Goal: Task Accomplishment & Management: Use online tool/utility

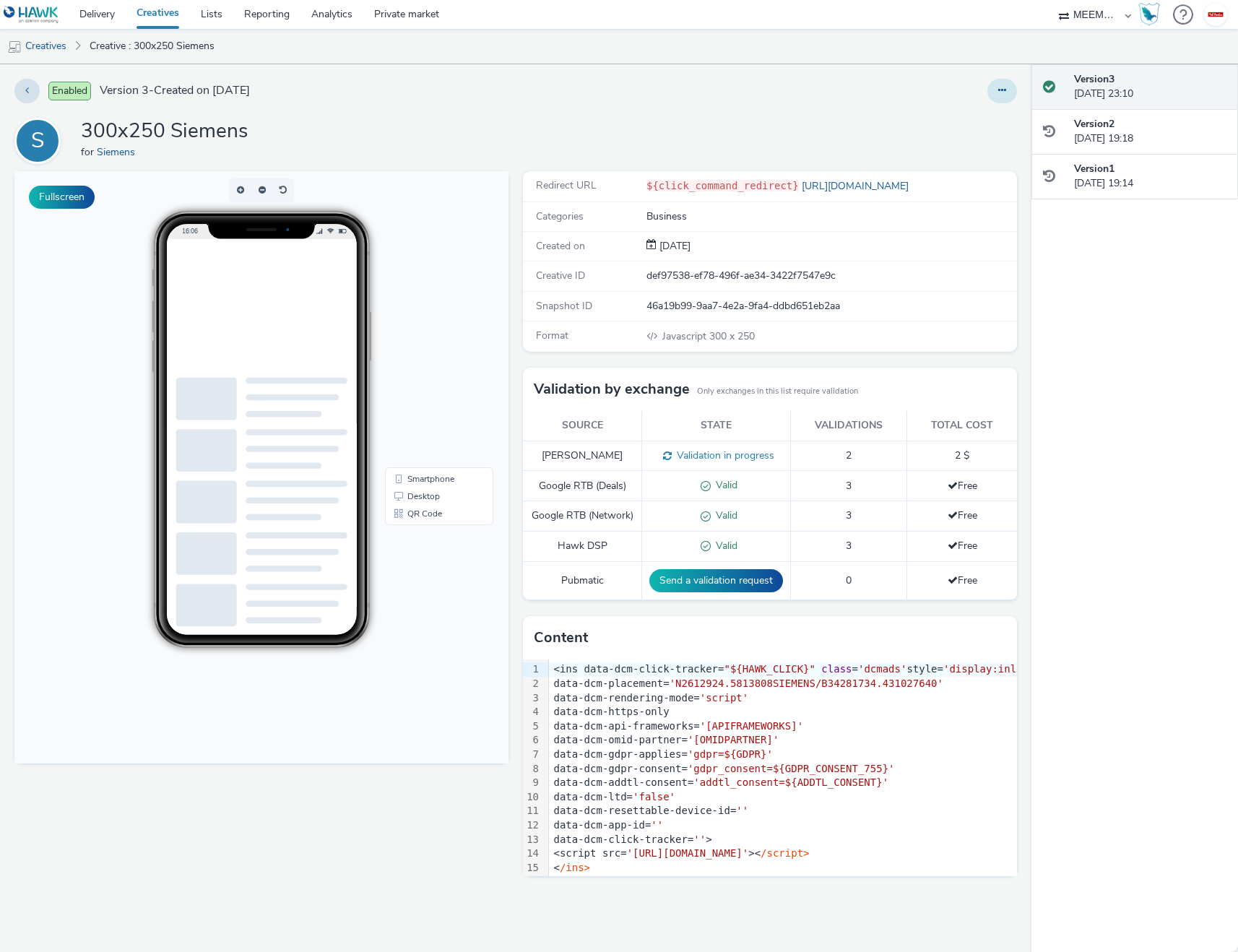
click at [996, 94] on button at bounding box center [1001, 91] width 30 height 25
click at [943, 118] on link "Edit" at bounding box center [963, 120] width 109 height 29
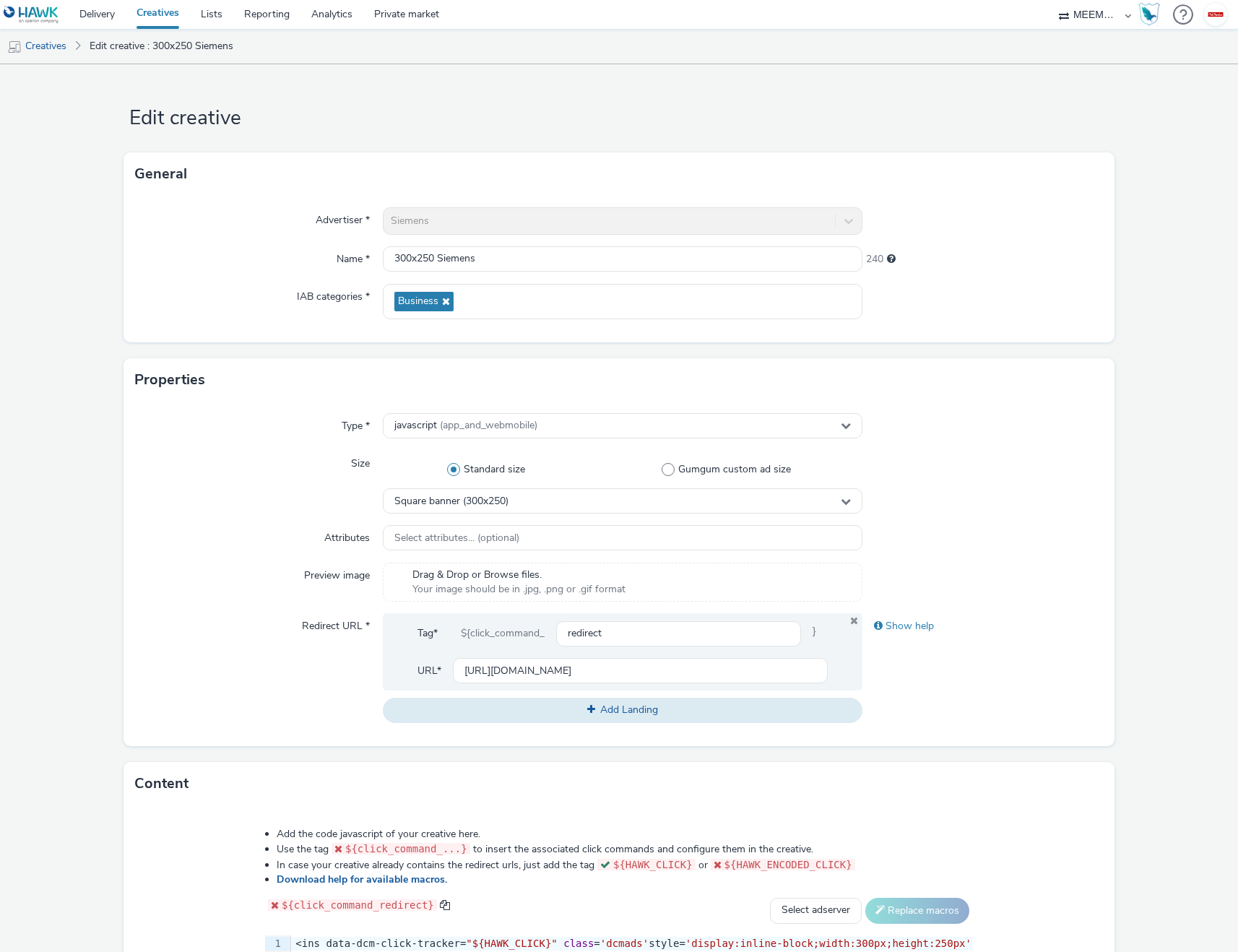
scroll to position [297, 0]
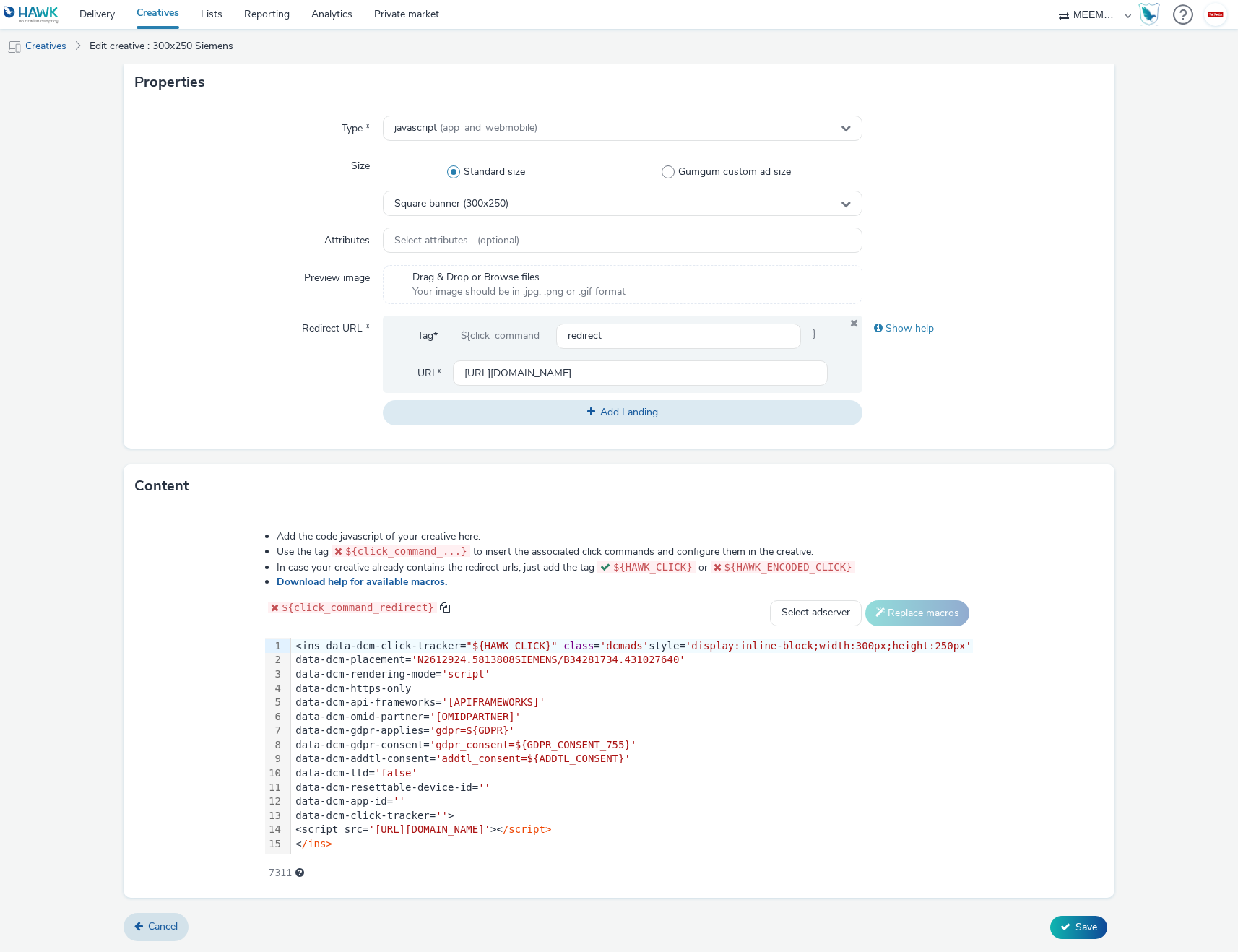
click at [473, 717] on span "'[OMIDPARTNER]'" at bounding box center [475, 717] width 91 height 12
click at [506, 729] on span "'gdpr=${GDPR}'" at bounding box center [472, 730] width 85 height 12
click at [551, 751] on div "data-dcm-gdpr-consent= 'gdpr_consent=${ GDPR _CONSENT_755}'" at bounding box center [632, 745] width 682 height 14
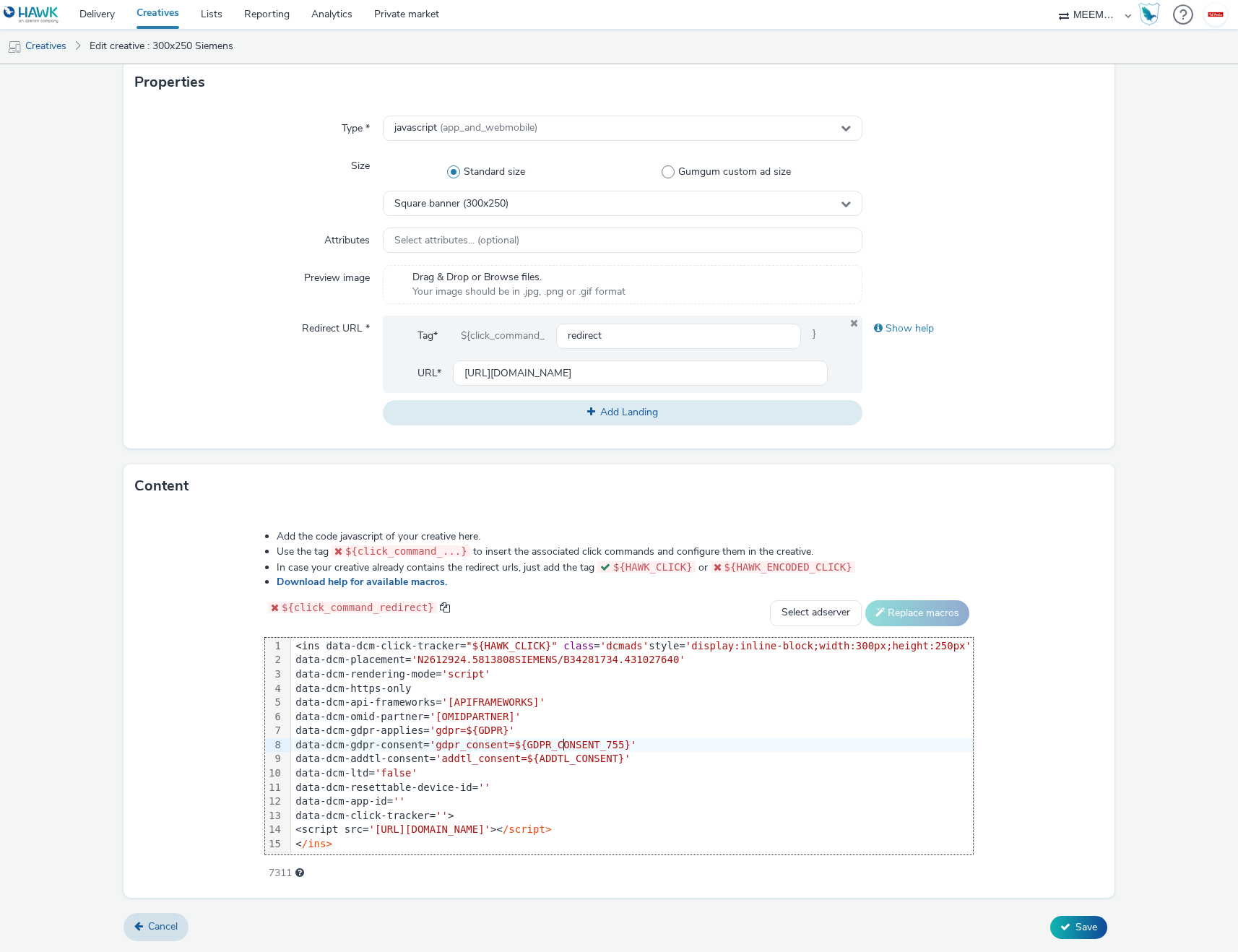
click at [551, 751] on div "data-dcm-gdpr-consent= 'gdpr_consent=${GDPR_CONSENT_755}'" at bounding box center [632, 745] width 682 height 14
click at [580, 758] on span "'addtl_consent=${ADDTL_CONSENT}'" at bounding box center [533, 758] width 195 height 12
click at [364, 832] on div "<script src= 'https://www.googletagservices.com/dcm/dcmads.js' >< /script>" at bounding box center [632, 830] width 682 height 14
click at [731, 766] on div "data-dcm-ltd= 'false'" at bounding box center [632, 773] width 682 height 14
click at [617, 841] on div "< /ins>" at bounding box center [632, 844] width 682 height 14
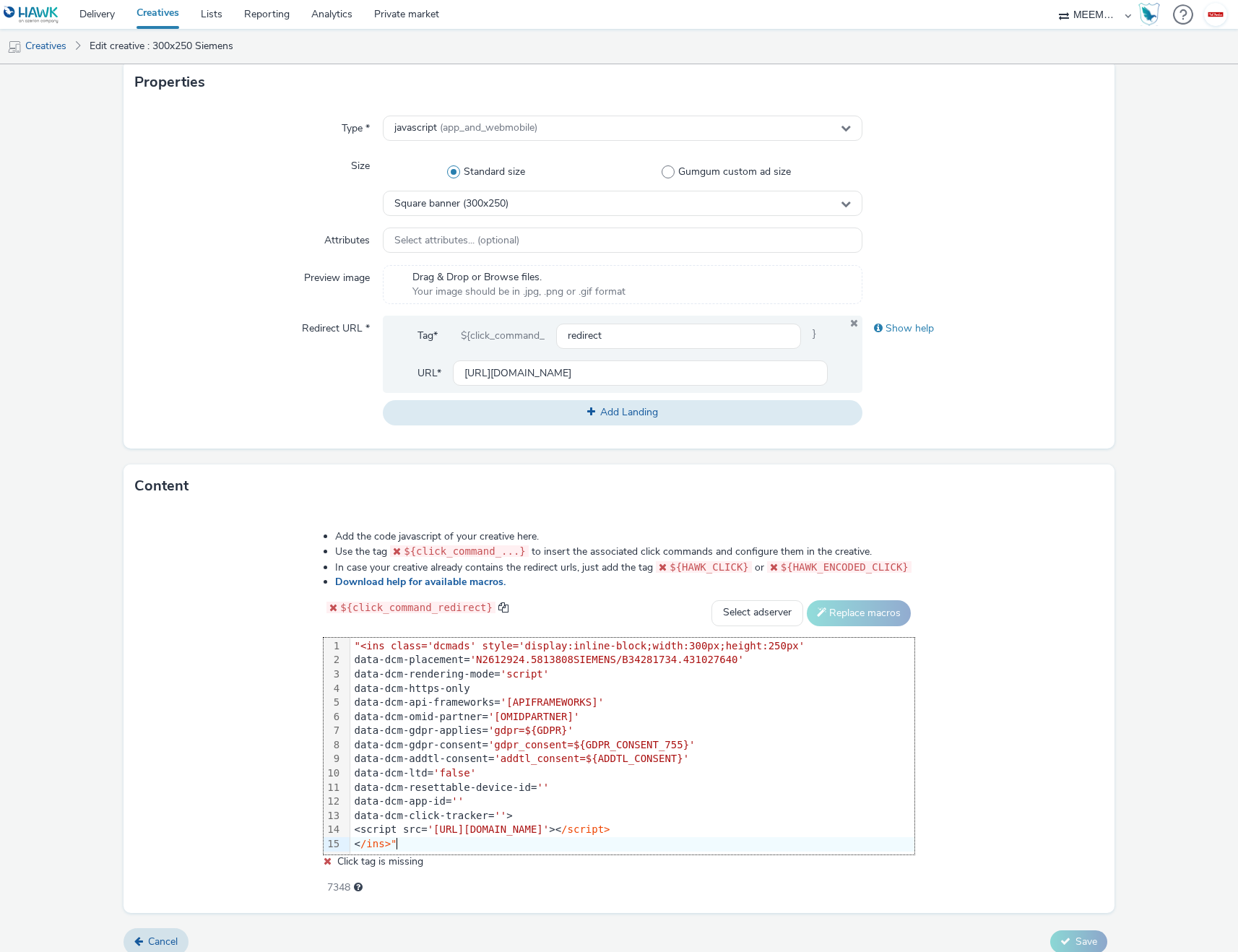
click at [952, 769] on div "Add the code javascript of your creative here. Use the tag ${click_command_...}…" at bounding box center [619, 704] width 695 height 370
click at [748, 615] on select "Select adserver Sizmek DCM Adform Sting" at bounding box center [757, 613] width 92 height 26
select select "dcm"
click at [712, 600] on select "Select adserver Sizmek DCM Adform Sting" at bounding box center [757, 613] width 92 height 26
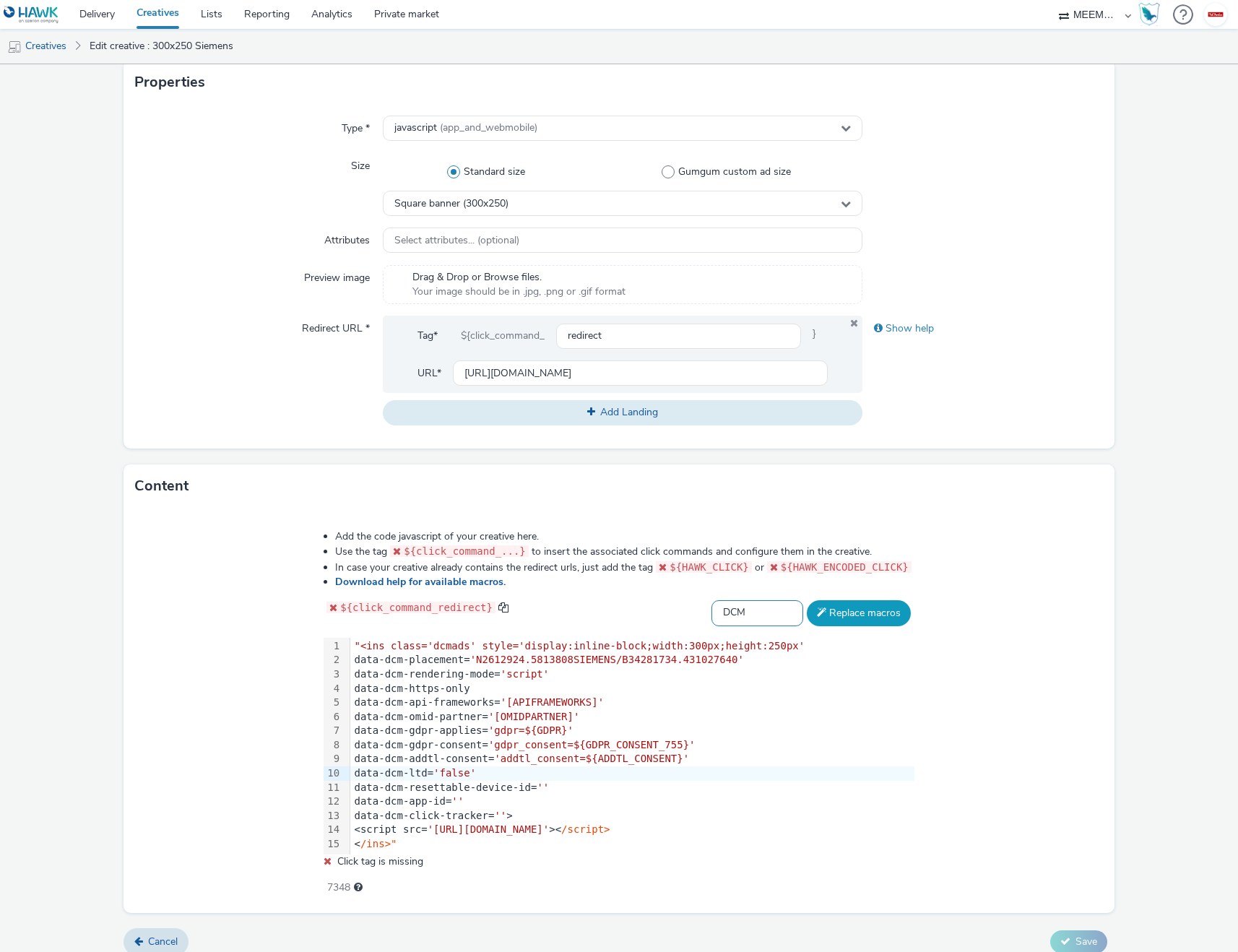
click at [857, 619] on button "Replace macros" at bounding box center [858, 613] width 104 height 26
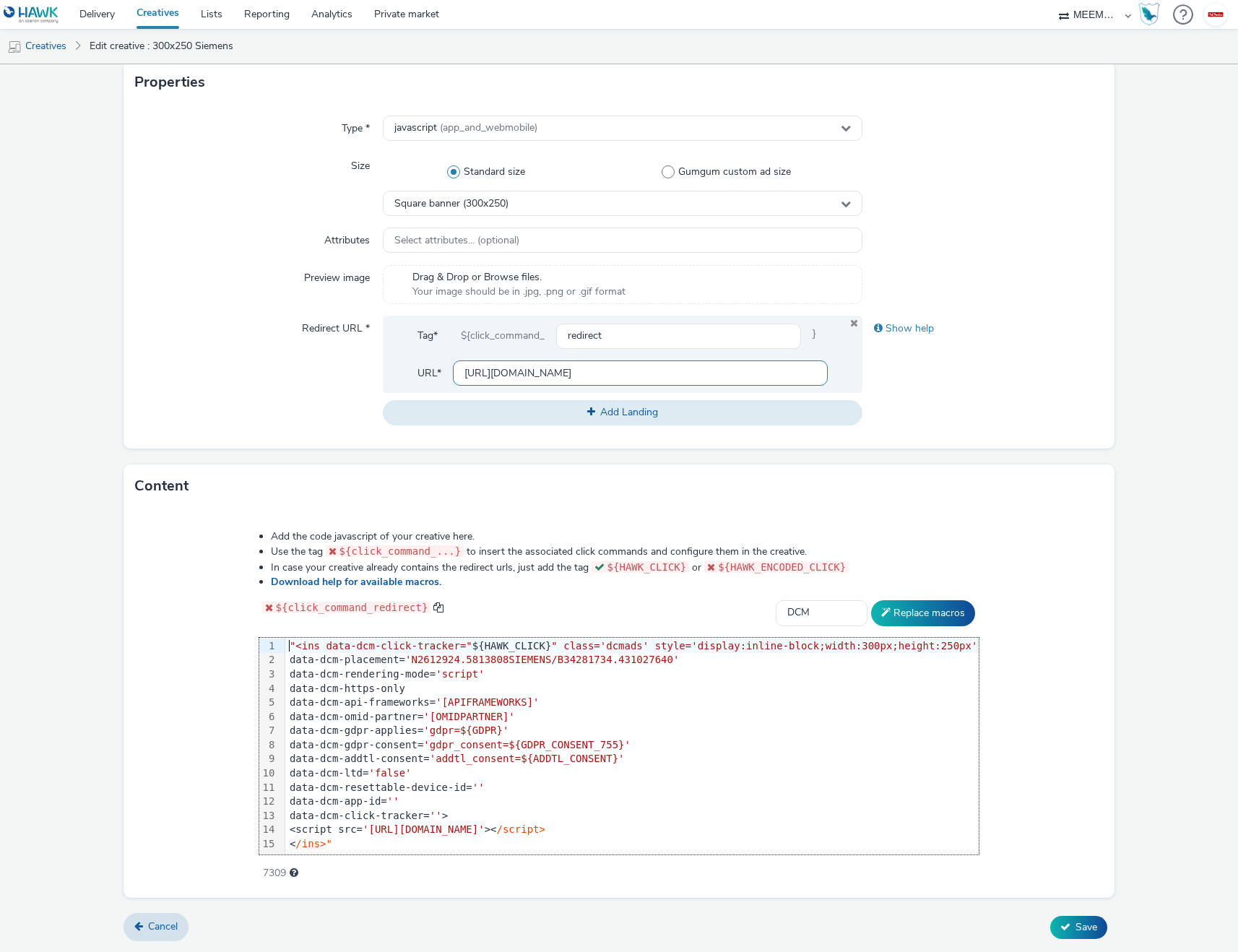
click at [738, 372] on input "[URL][DOMAIN_NAME]" at bounding box center [640, 373] width 375 height 25
click at [624, 203] on div "Square banner (300x250)" at bounding box center [622, 203] width 480 height 25
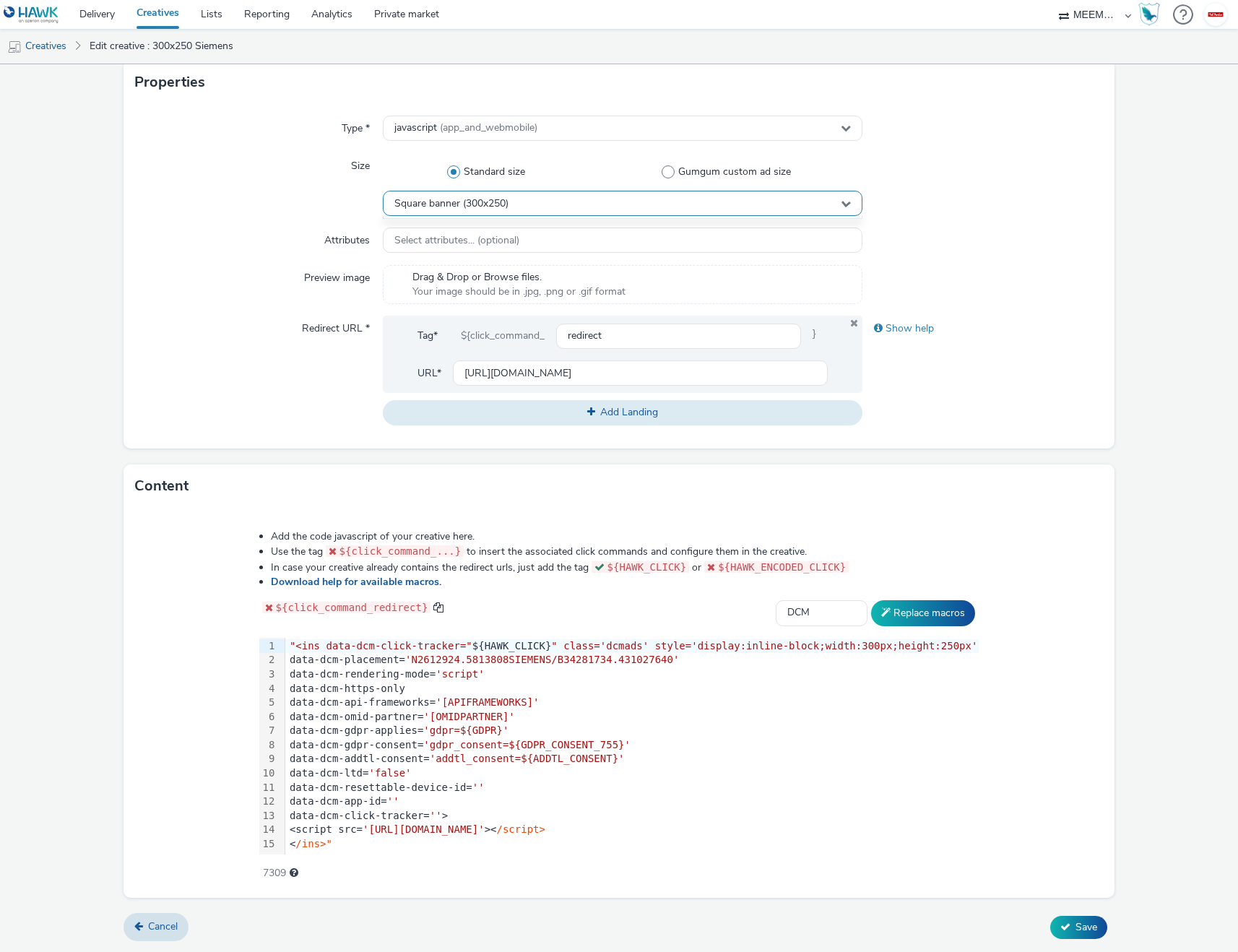
scroll to position [0, 0]
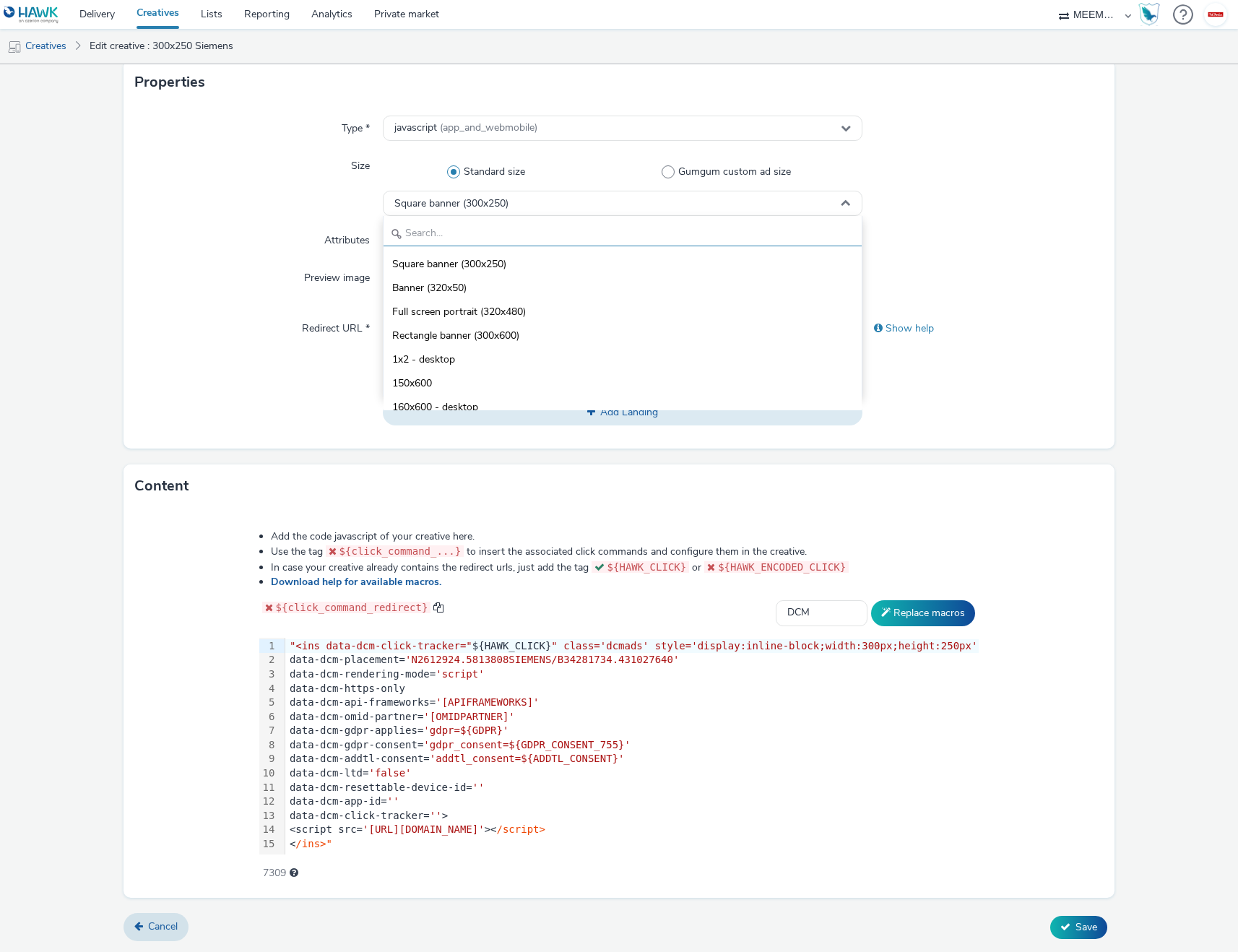
click at [544, 239] on input "text" at bounding box center [623, 234] width 479 height 25
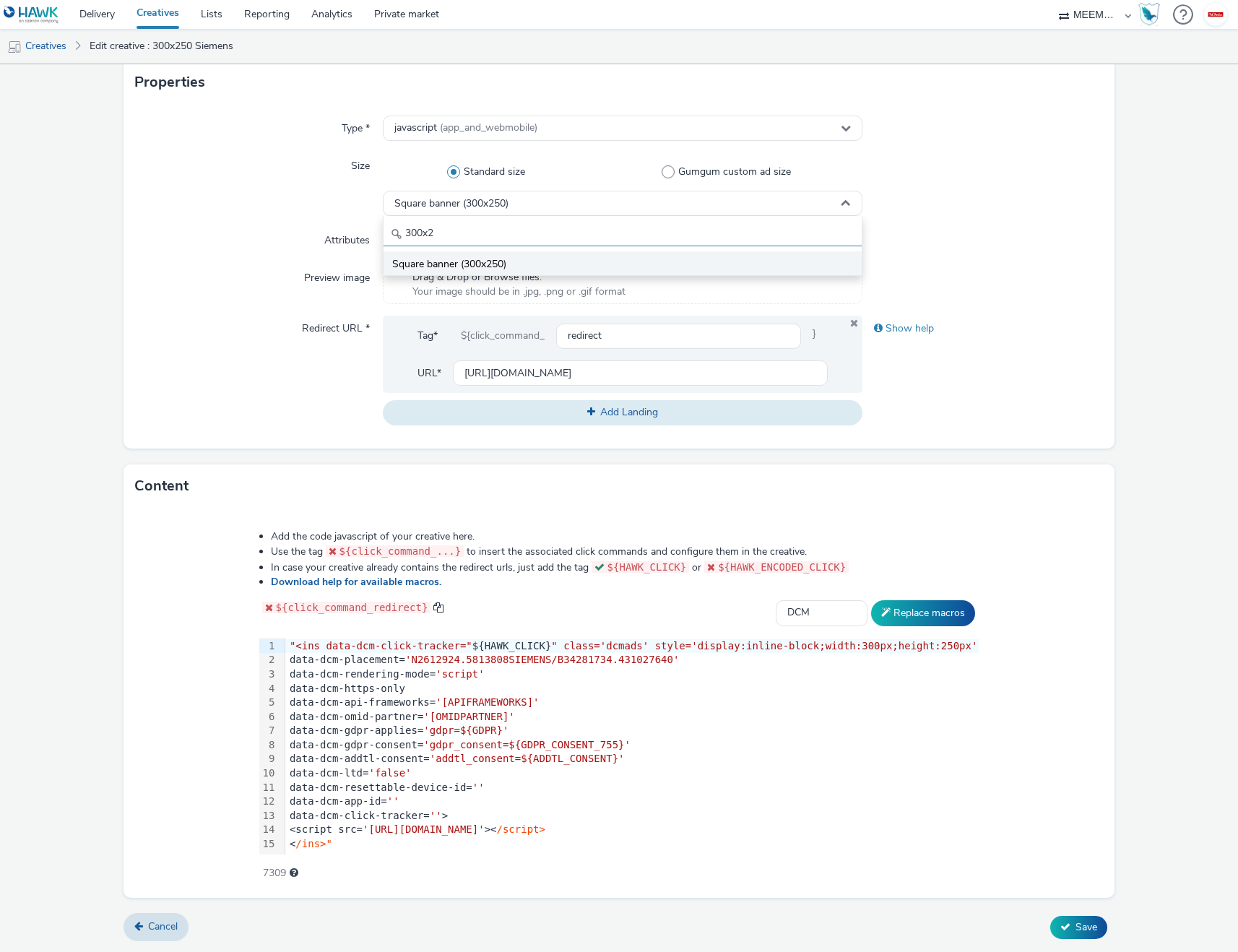
type input "300x2"
click at [514, 261] on li "Square banner (300x250)" at bounding box center [623, 263] width 479 height 24
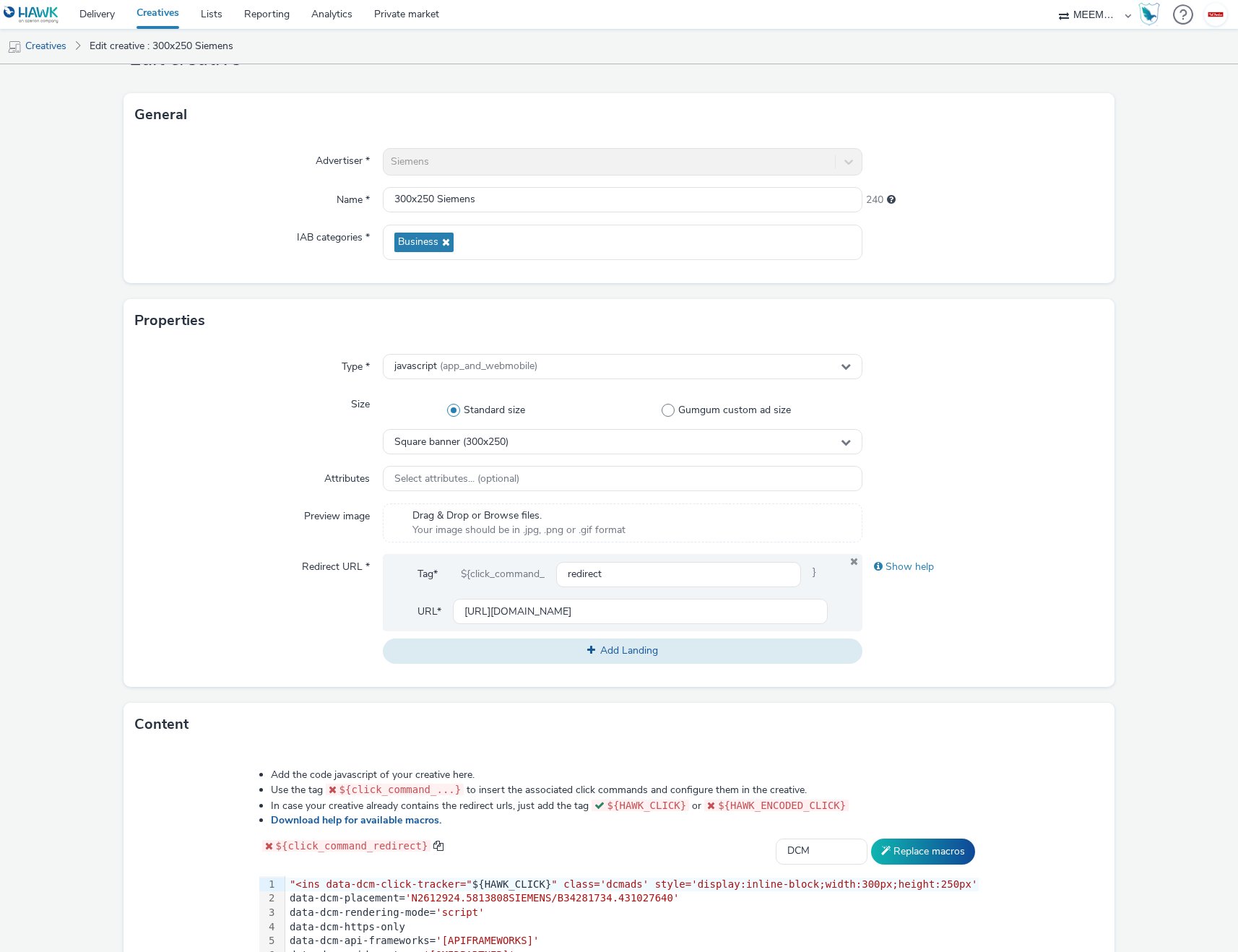
scroll to position [297, 0]
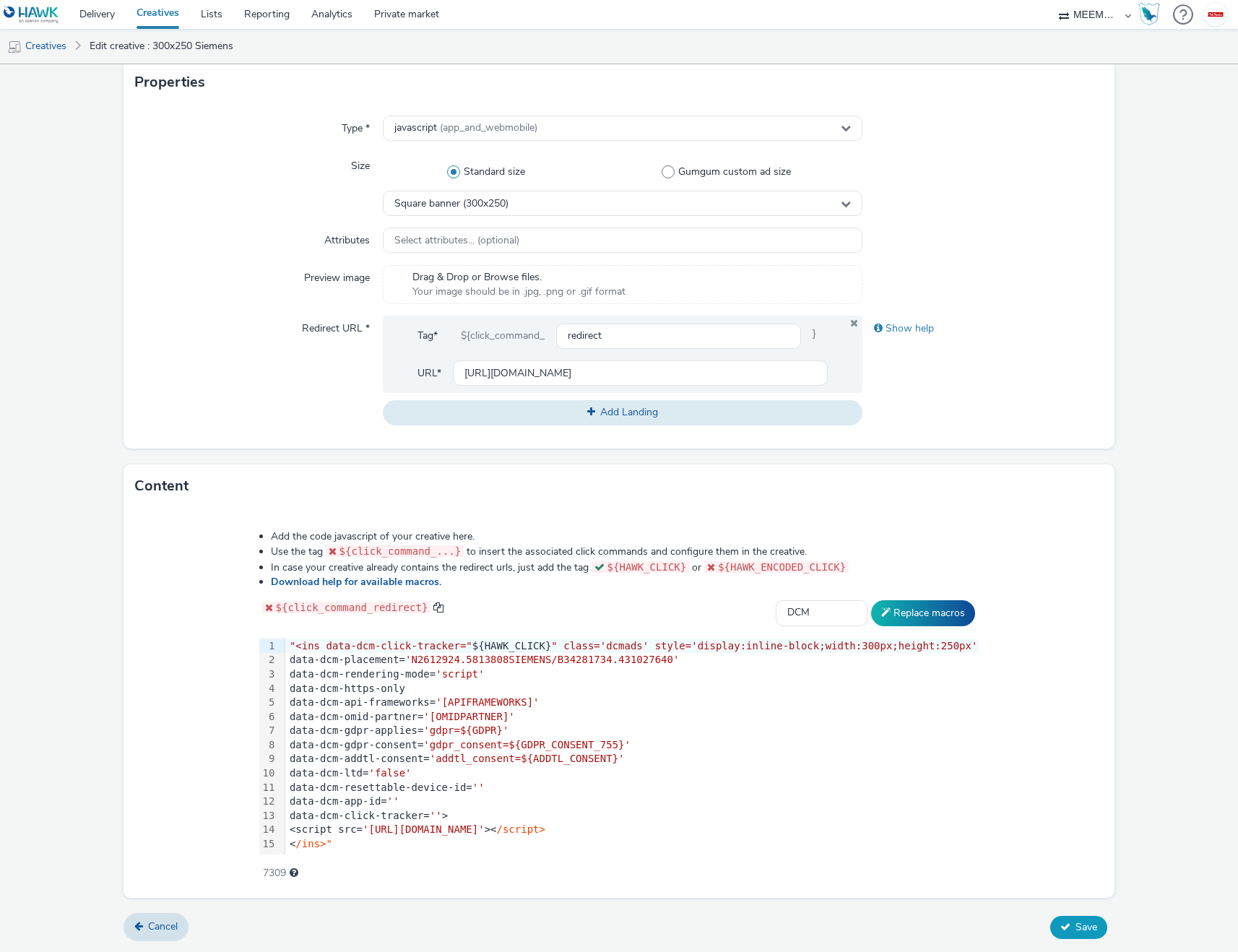
click at [1064, 920] on button "Save" at bounding box center [1078, 927] width 57 height 23
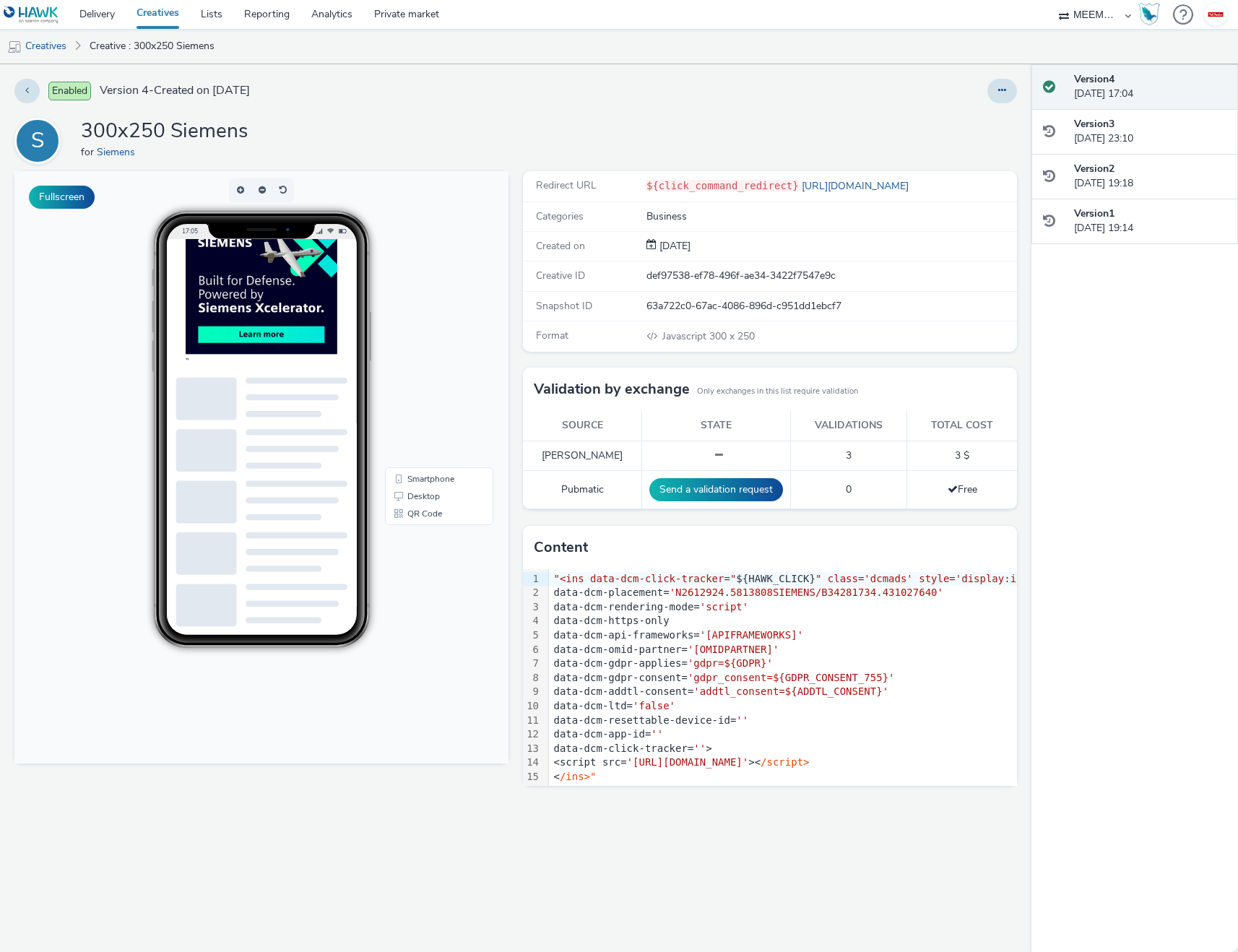
scroll to position [0, 11]
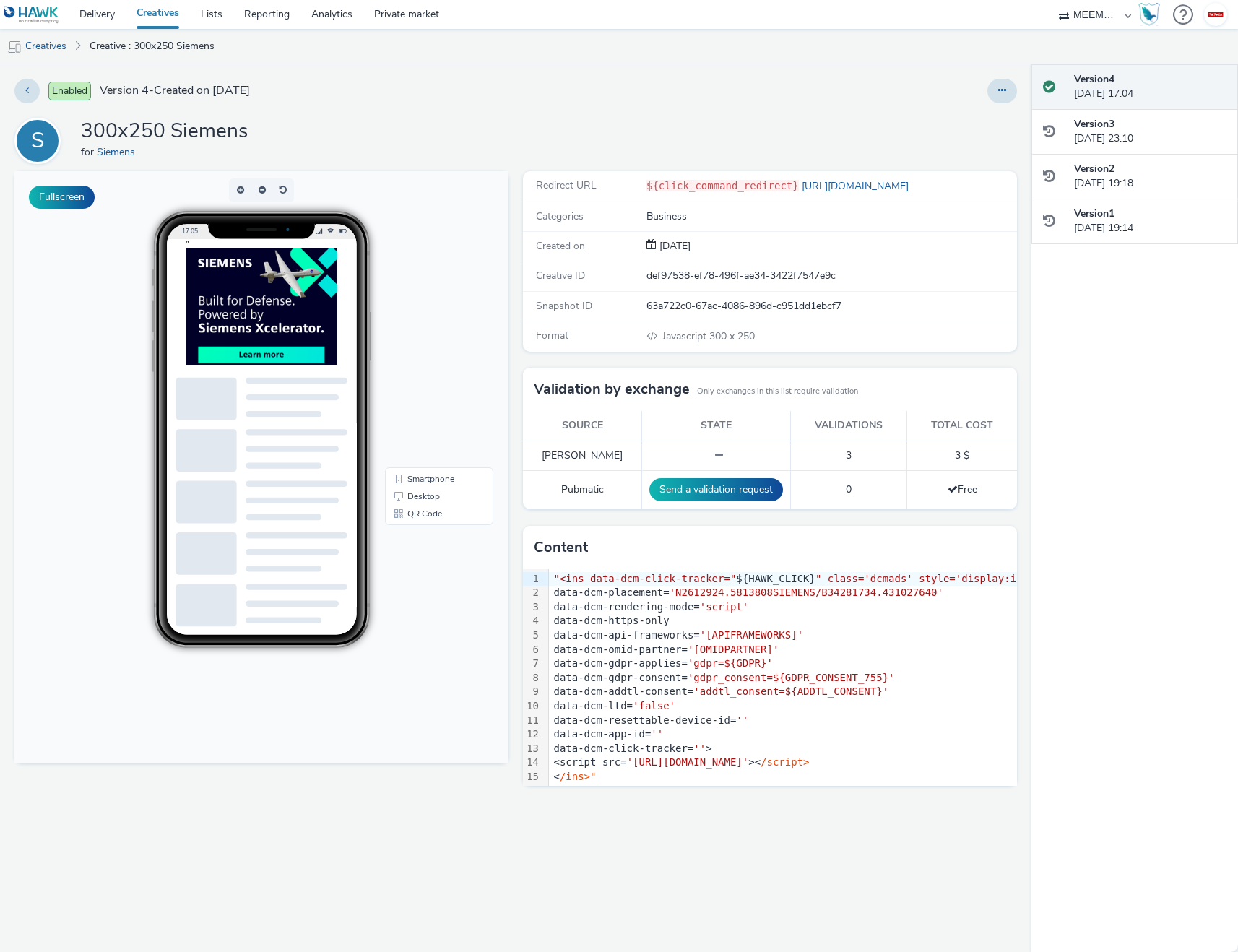
click at [521, 121] on div "S 300x250 Siemens for Siemens" at bounding box center [515, 141] width 1002 height 46
click at [26, 94] on icon at bounding box center [27, 90] width 3 height 10
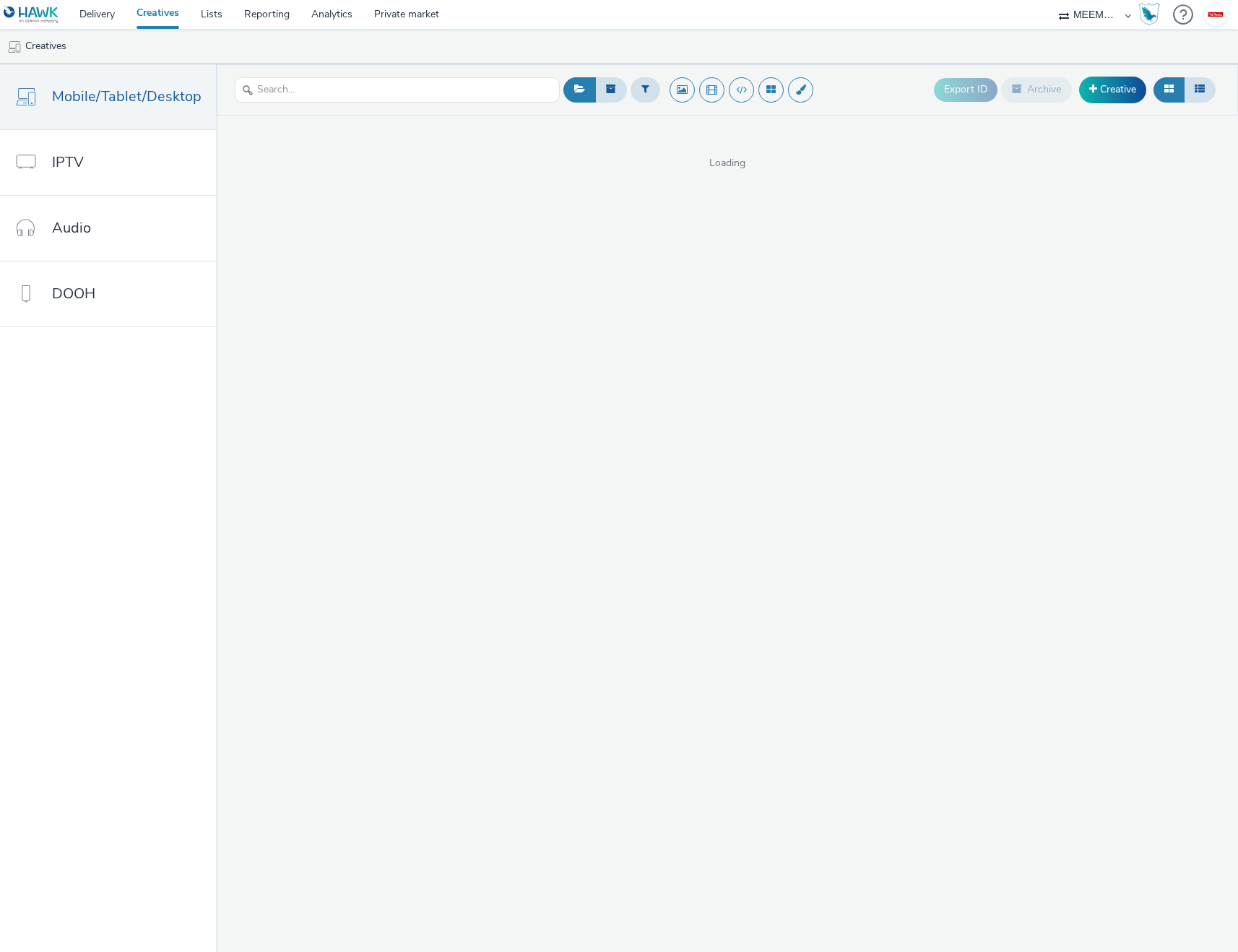
click at [519, 213] on div "Export ID Archive Creative Loading" at bounding box center [726, 508] width 1021 height 887
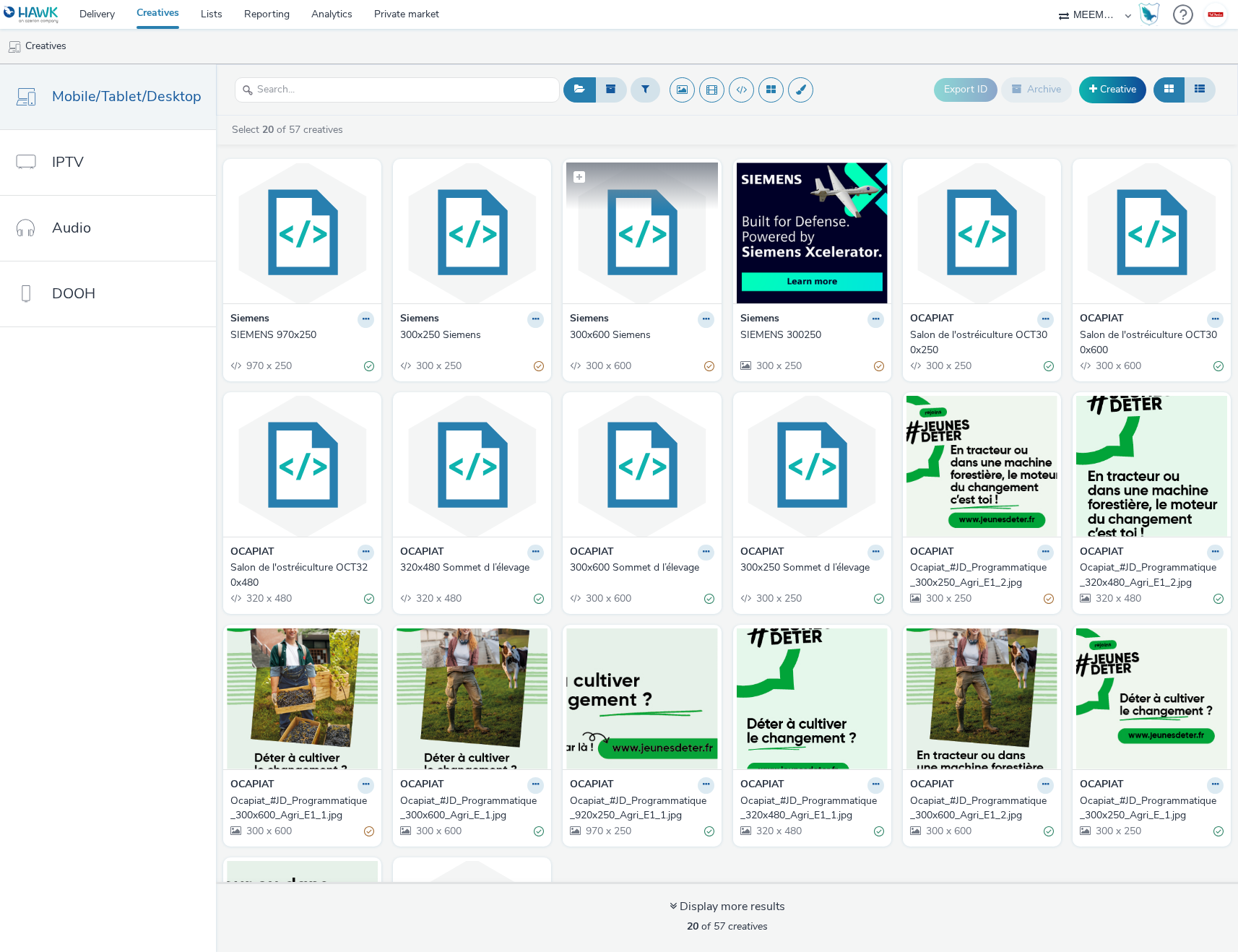
click at [654, 229] on img at bounding box center [642, 233] width 151 height 141
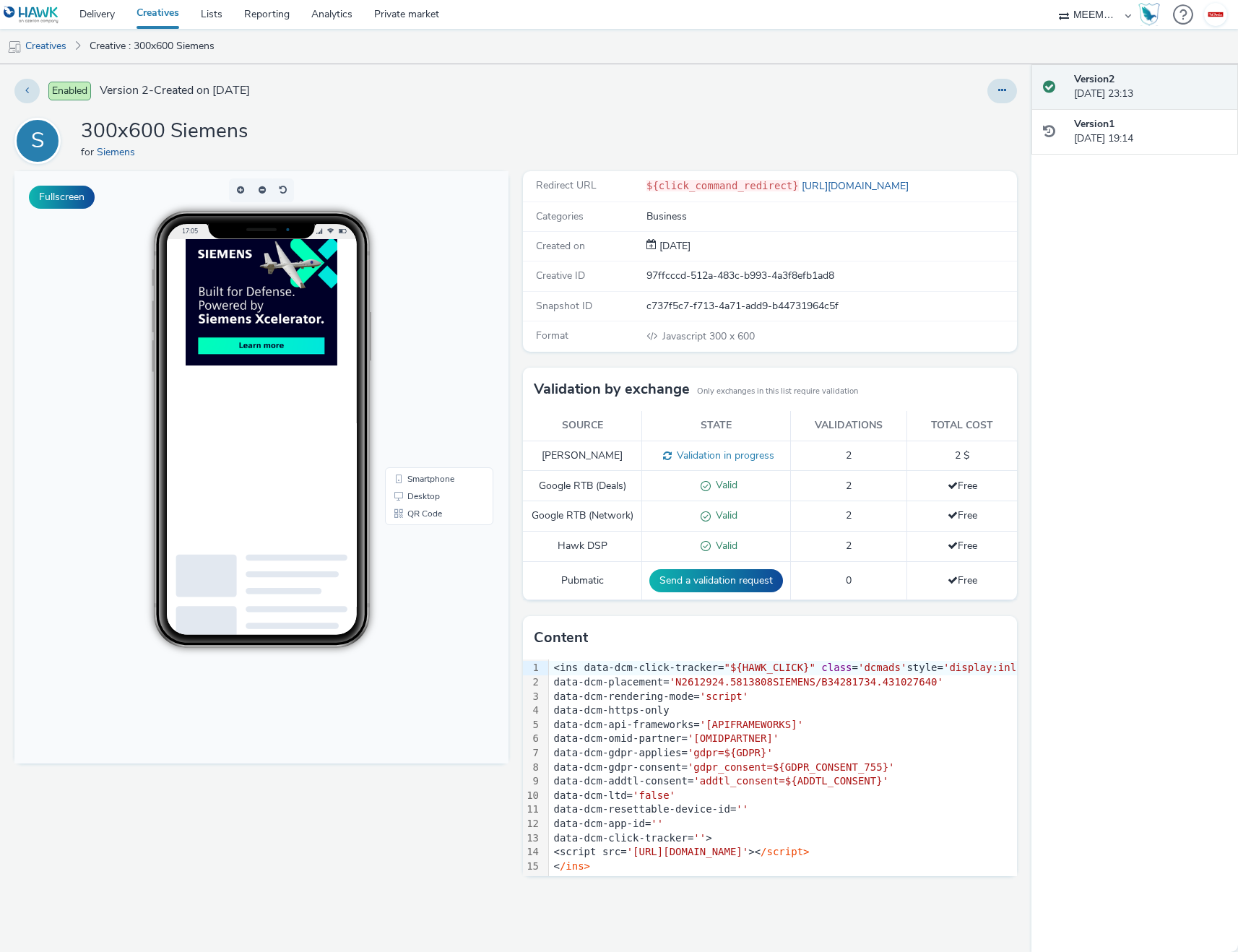
scroll to position [12, 0]
click at [651, 870] on div "< /ins>" at bounding box center [889, 866] width 682 height 14
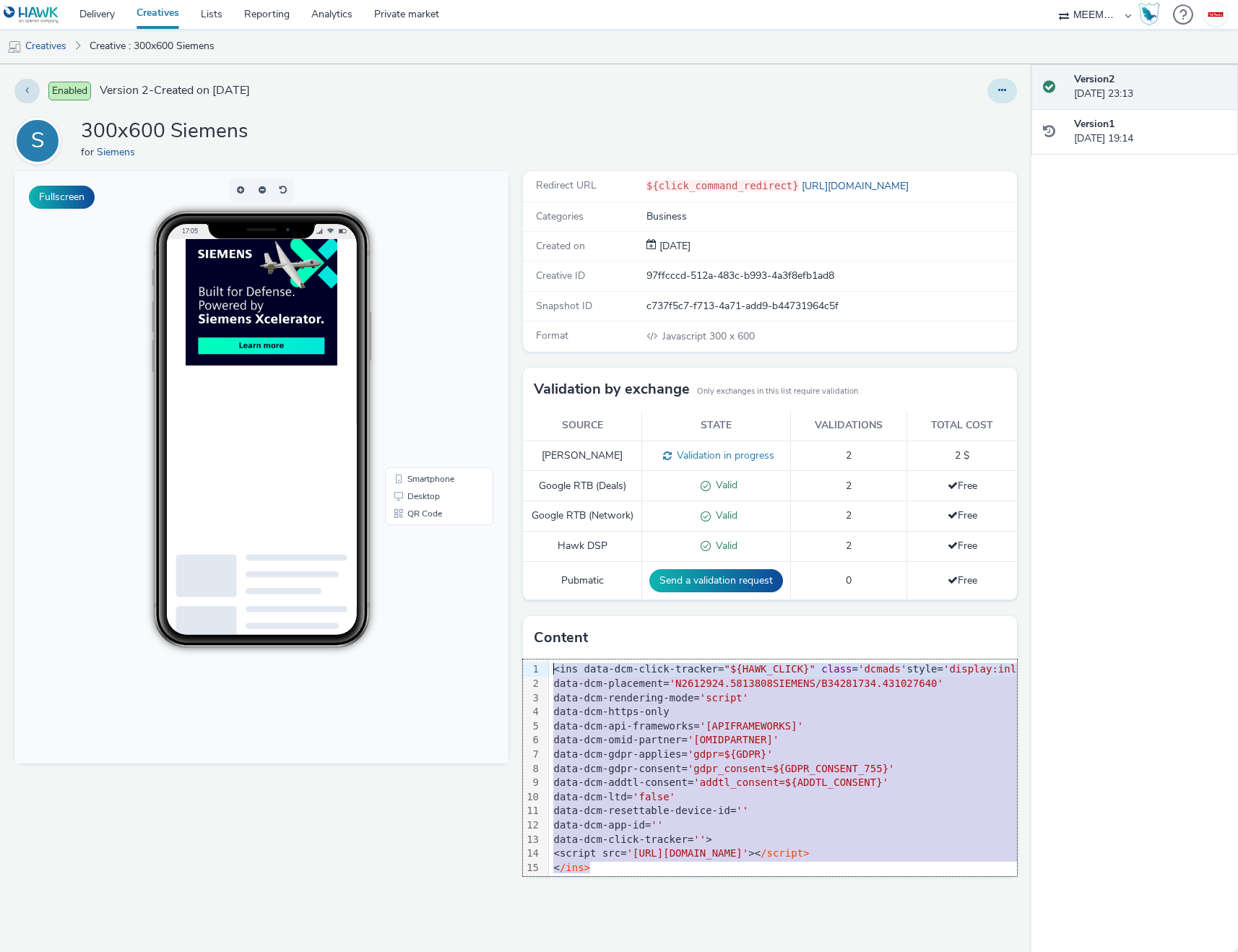
click at [993, 82] on button at bounding box center [1001, 91] width 30 height 25
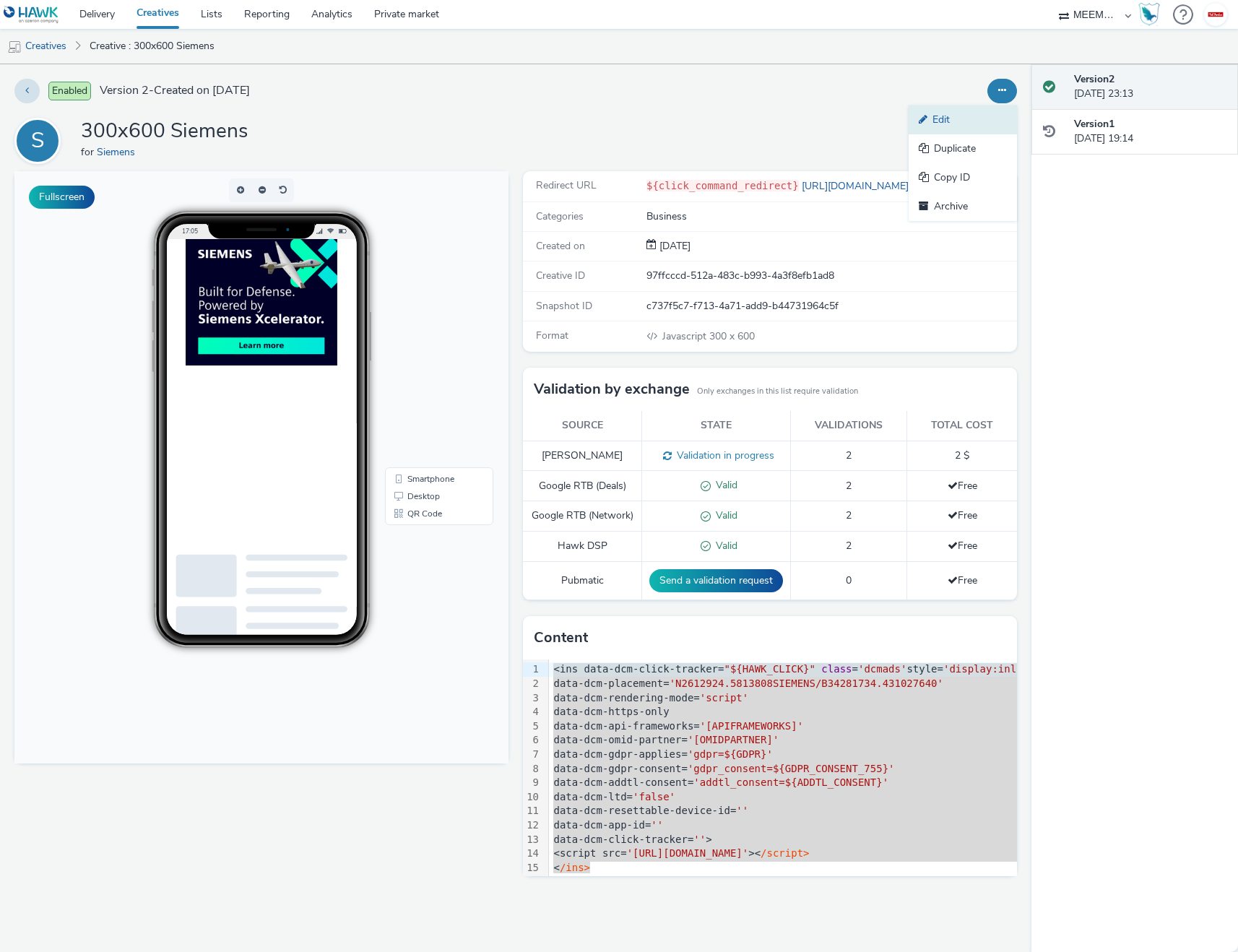
click at [951, 123] on link "Edit" at bounding box center [963, 120] width 109 height 29
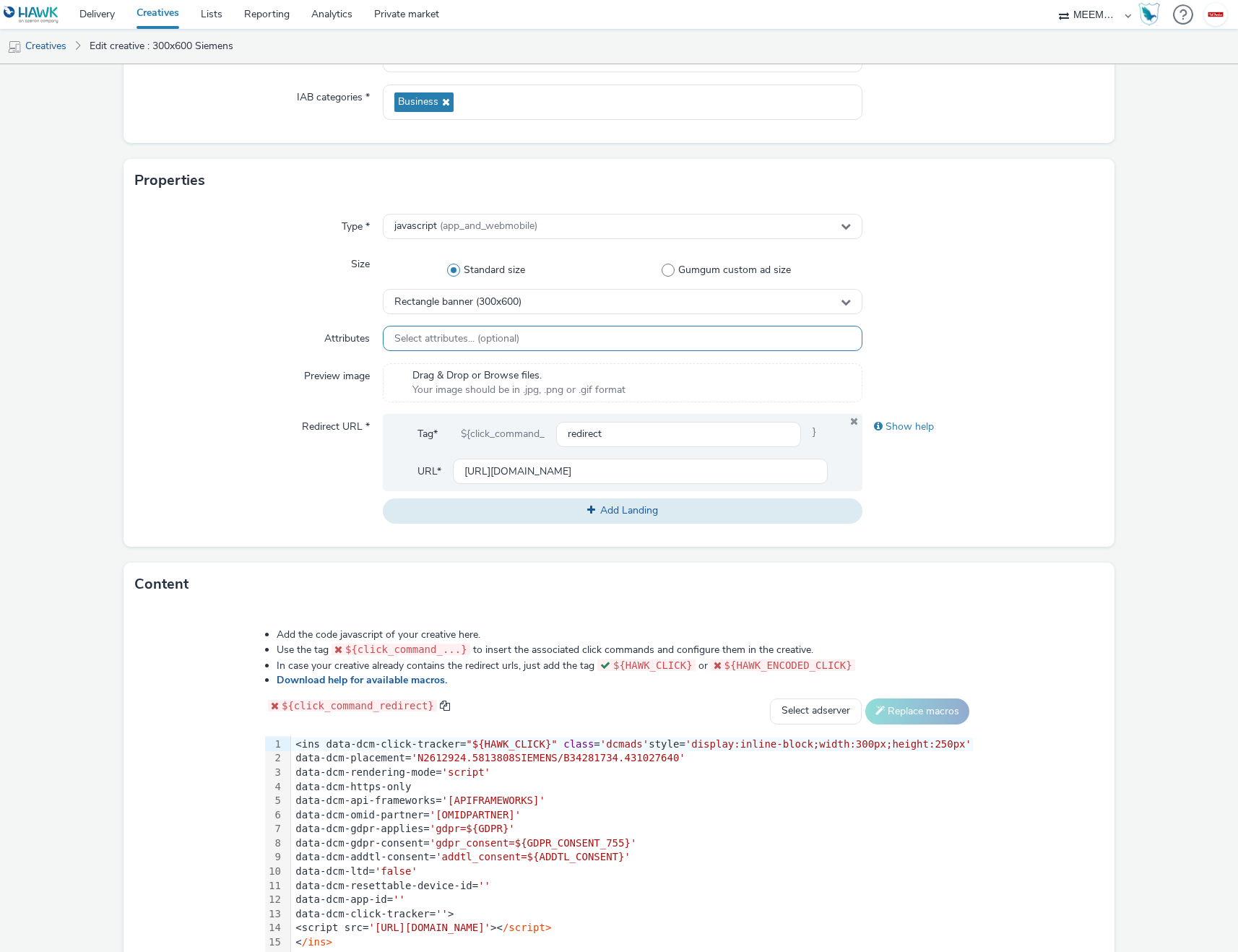
scroll to position [297, 0]
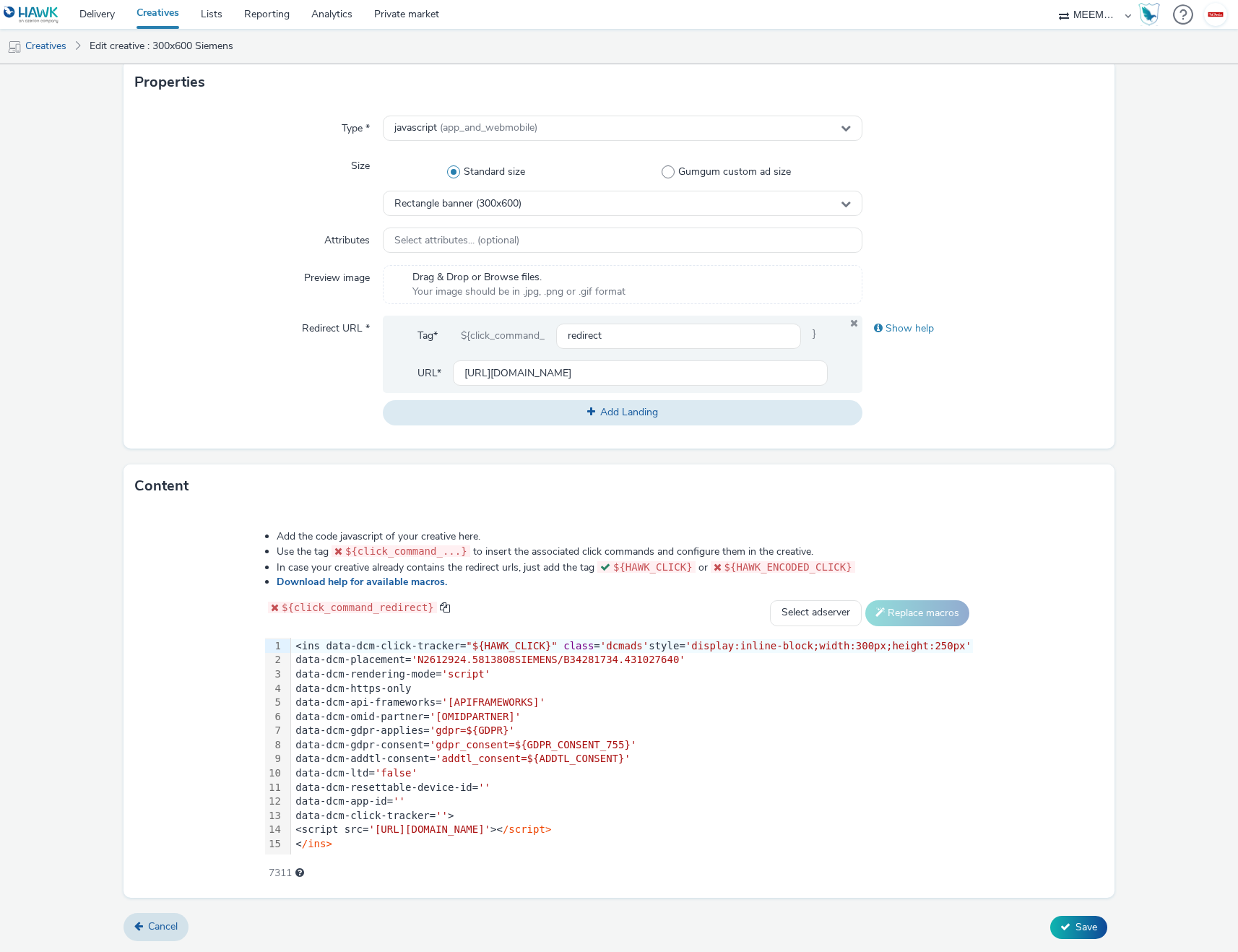
click at [530, 753] on span "'addtl_consent=${ADDTL_CONSENT}'" at bounding box center [533, 758] width 195 height 12
click at [349, 851] on div "< /ins>" at bounding box center [632, 844] width 682 height 14
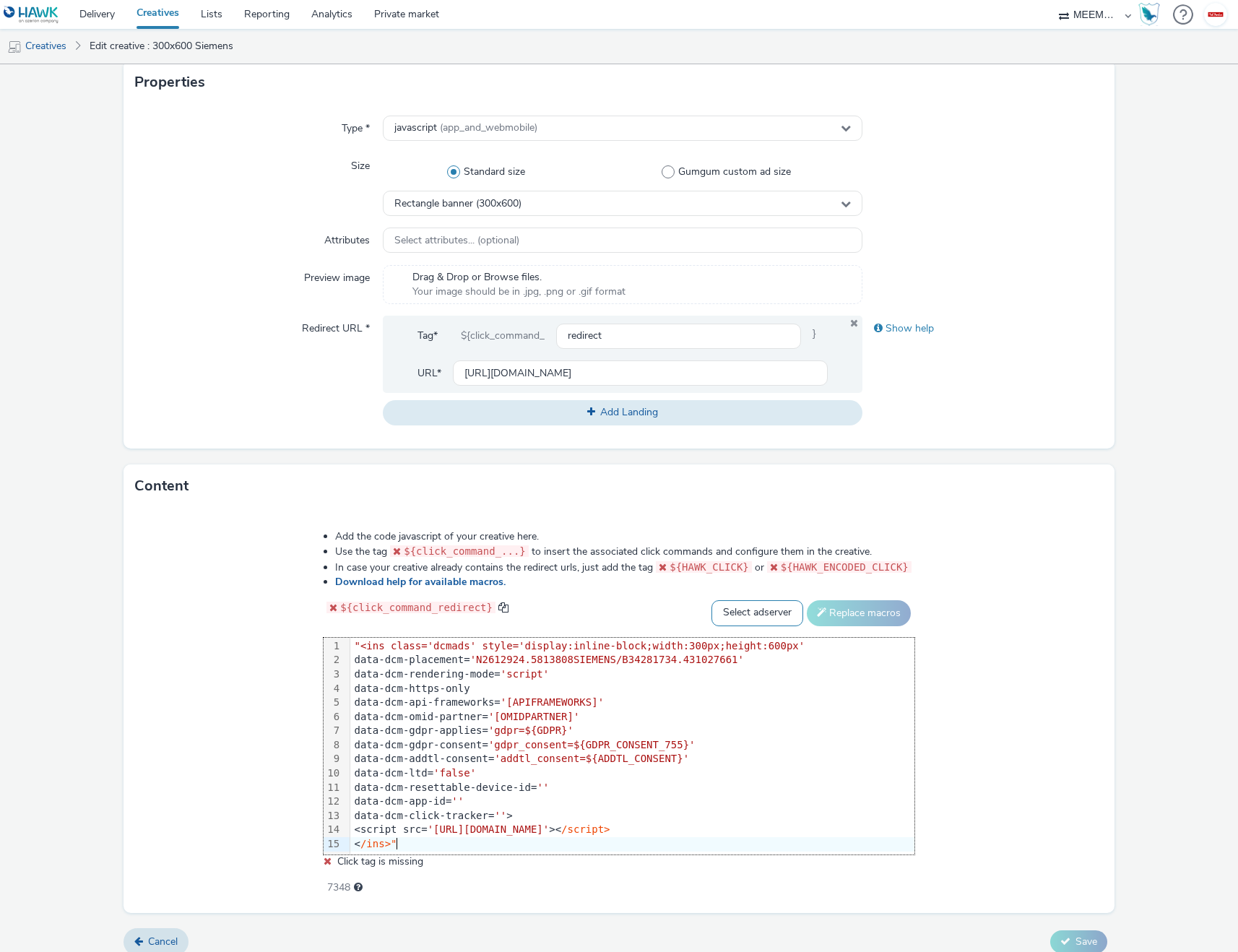
click at [762, 613] on select "Select adserver Sizmek DCM Adform Sting" at bounding box center [757, 613] width 92 height 26
select select "dcm"
click at [712, 600] on select "Select adserver Sizmek DCM Adform Sting" at bounding box center [757, 613] width 92 height 26
click at [871, 606] on button "Replace macros" at bounding box center [858, 613] width 104 height 26
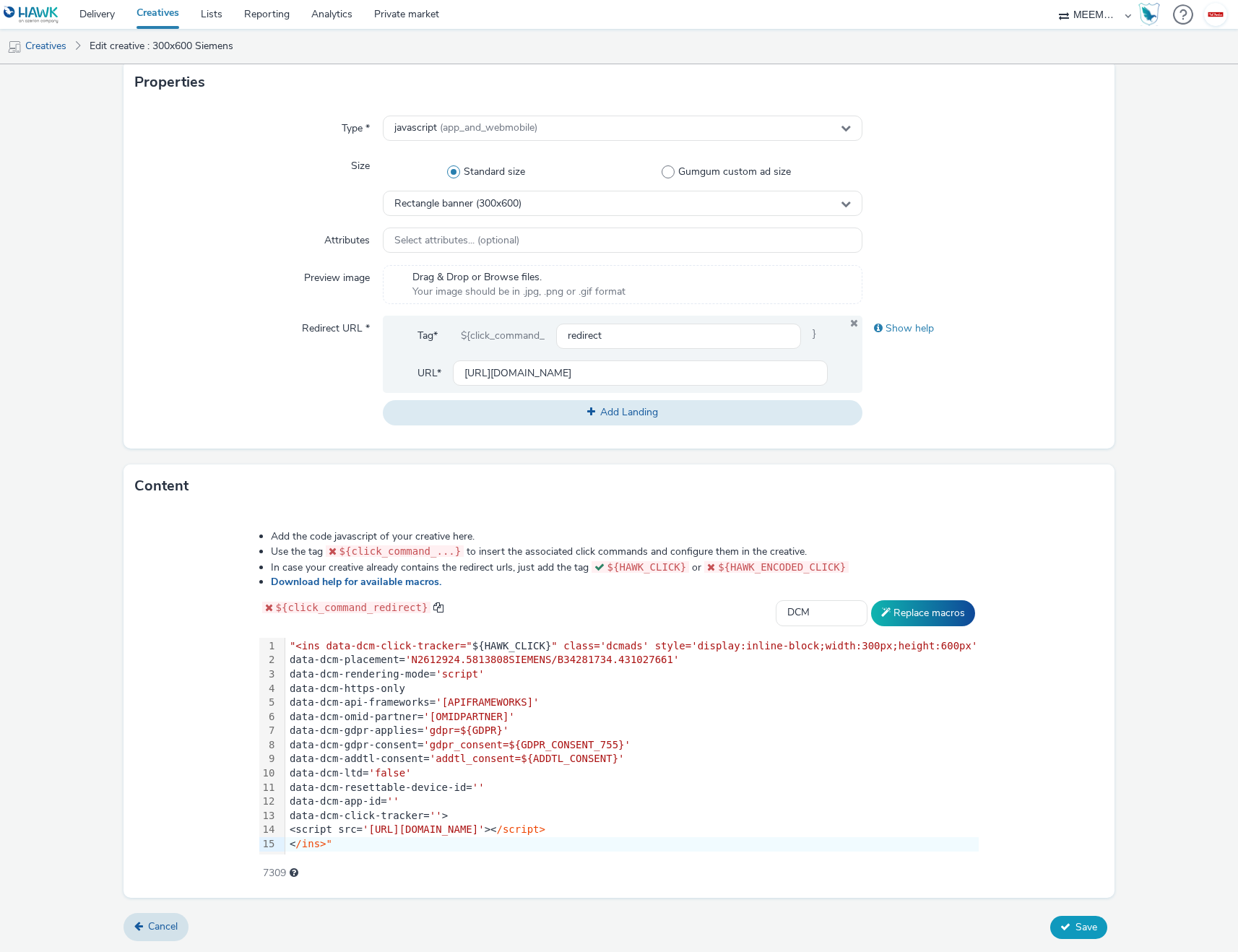
click at [1063, 936] on button "Save" at bounding box center [1078, 927] width 57 height 23
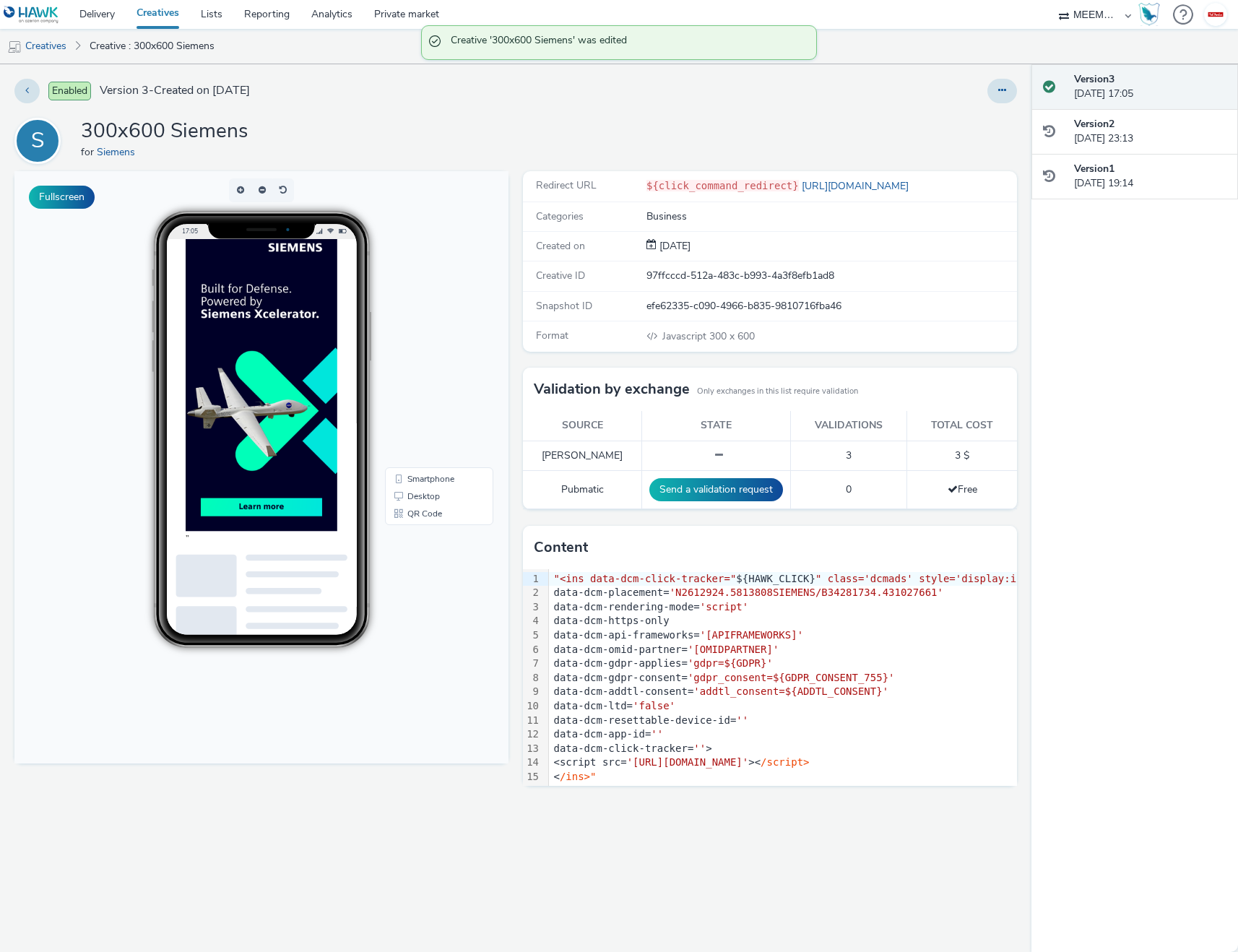
scroll to position [40, 0]
click at [106, 18] on link "Delivery" at bounding box center [97, 14] width 57 height 29
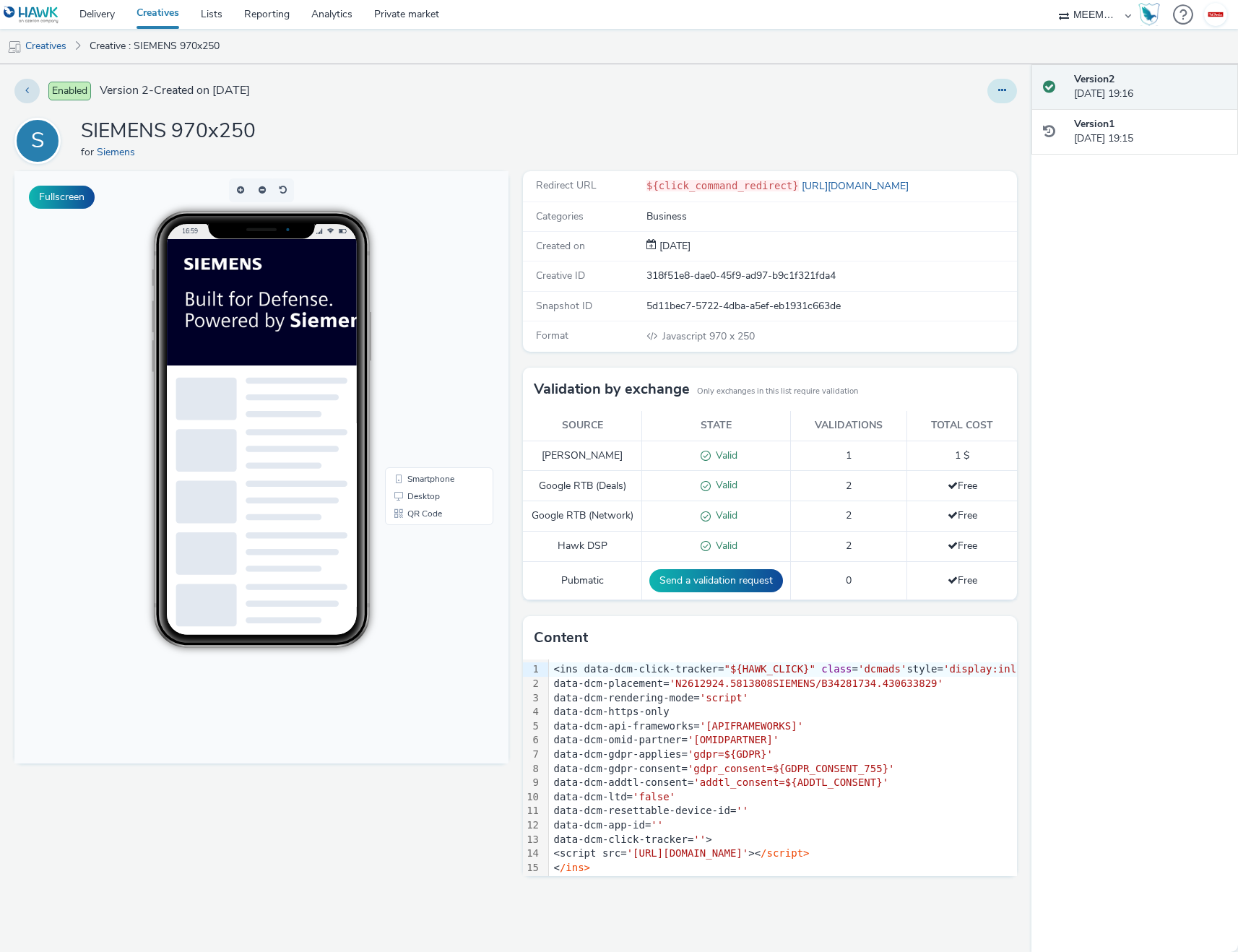
click at [1004, 85] on icon at bounding box center [1001, 90] width 8 height 10
click at [944, 114] on link "Edit" at bounding box center [963, 120] width 109 height 29
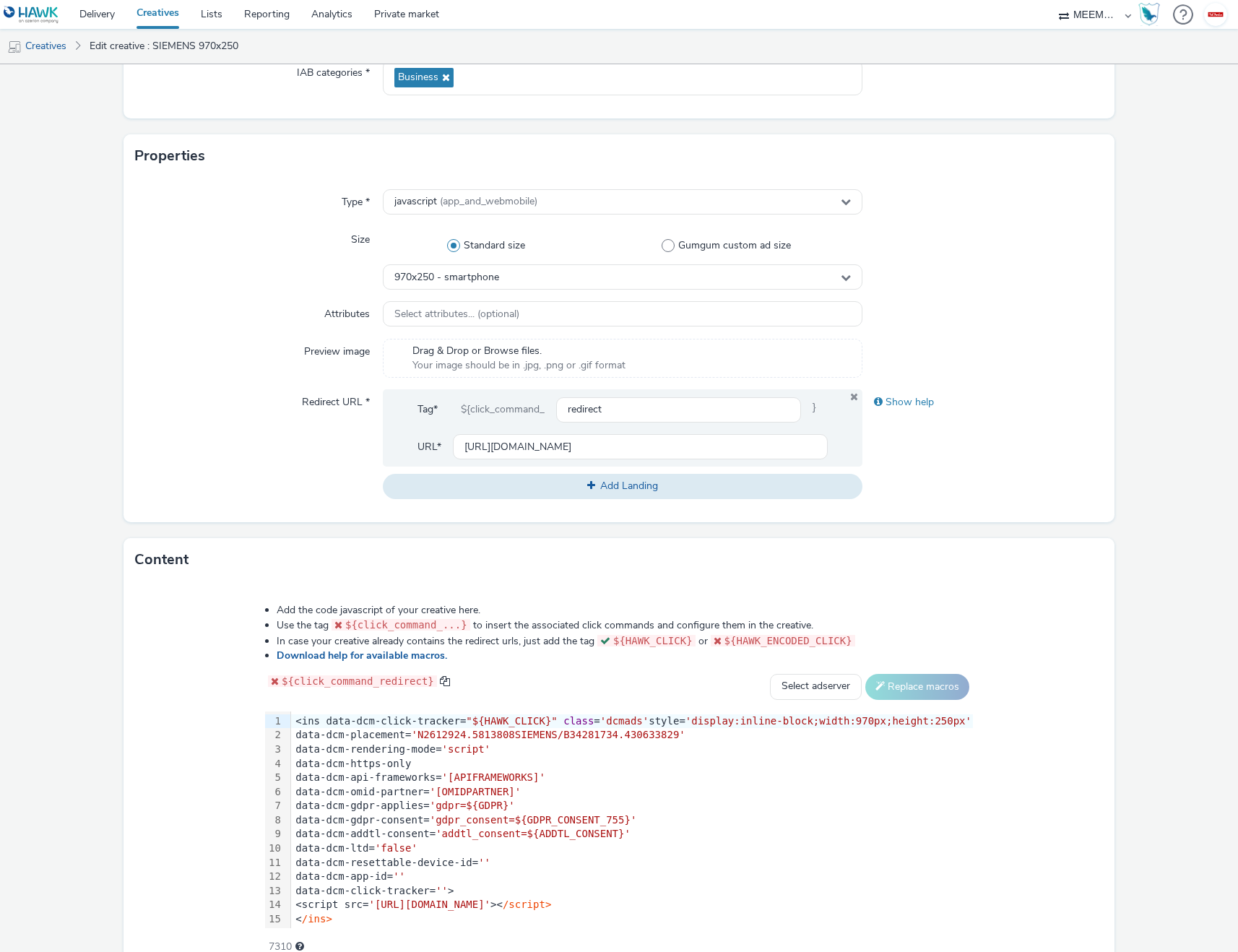
scroll to position [297, 0]
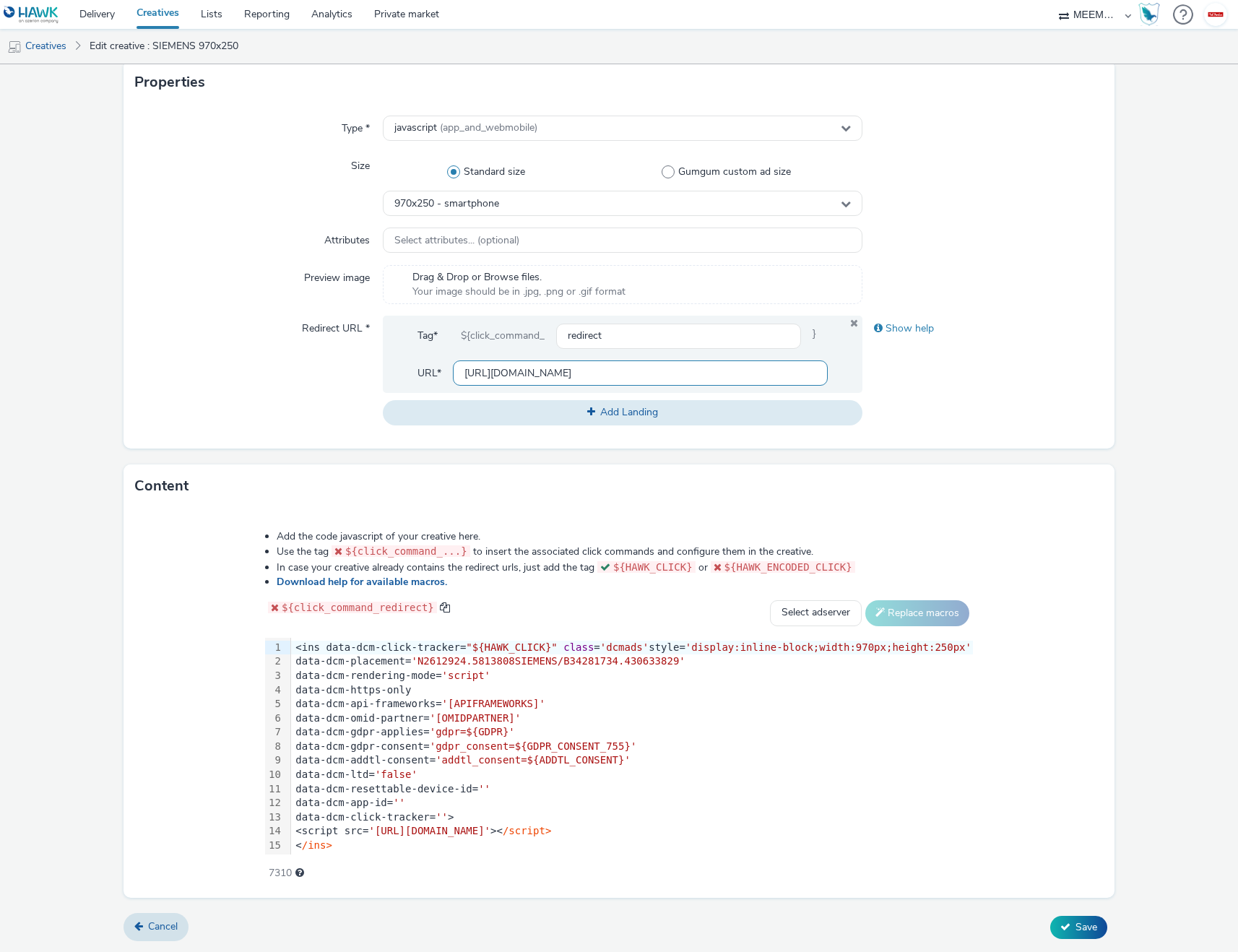
click at [526, 362] on input "[URL][DOMAIN_NAME]" at bounding box center [640, 373] width 375 height 25
